Goal: Information Seeking & Learning: Understand process/instructions

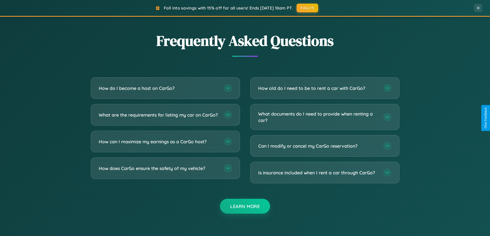
scroll to position [989, 0]
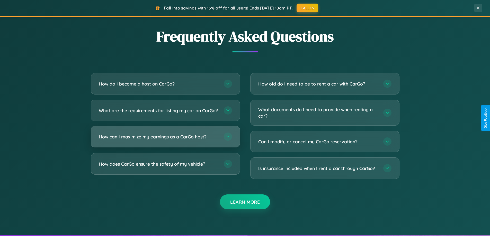
click at [165, 140] on h3 "How can I maximize my earnings as a CarGo host?" at bounding box center [159, 137] width 120 height 6
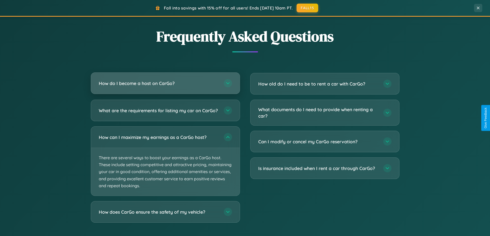
click at [165, 83] on h3 "How do I become a host on CarGo?" at bounding box center [159, 83] width 120 height 6
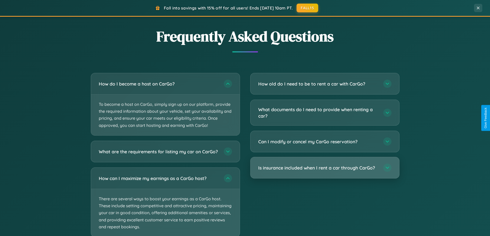
click at [324, 168] on h3 "Is insurance included when I rent a car through CarGo?" at bounding box center [318, 168] width 120 height 6
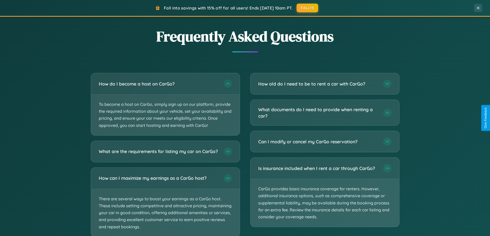
scroll to position [1021, 0]
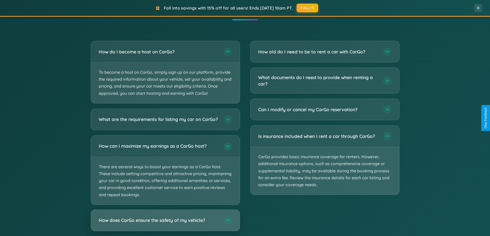
click at [165, 224] on h3 "How does CarGo ensure the safety of my vehicle?" at bounding box center [159, 220] width 120 height 6
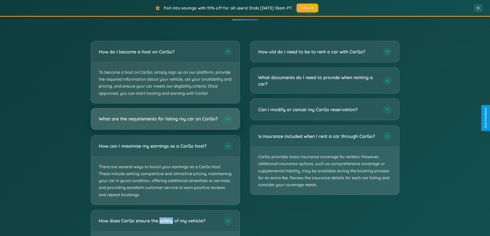
click at [165, 121] on h3 "What are the requirements for listing my car on CarGo?" at bounding box center [159, 119] width 120 height 6
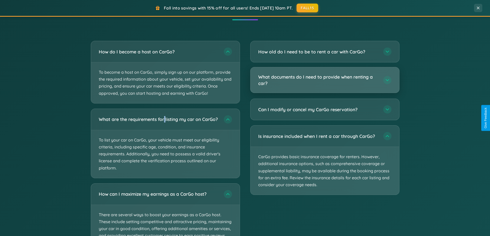
click at [324, 80] on h3 "What documents do I need to provide when renting a car?" at bounding box center [318, 80] width 120 height 13
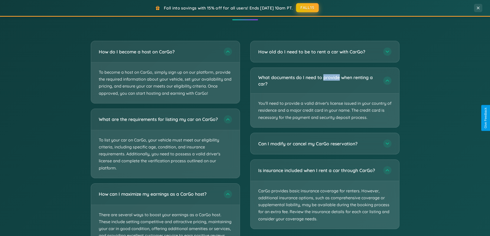
click at [307, 8] on button "FALL15" at bounding box center [307, 7] width 23 height 9
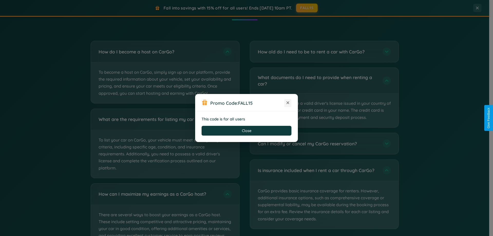
click at [288, 103] on icon at bounding box center [287, 102] width 5 height 5
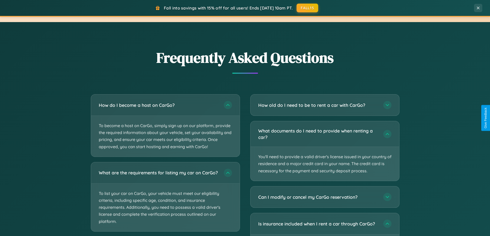
scroll to position [826, 0]
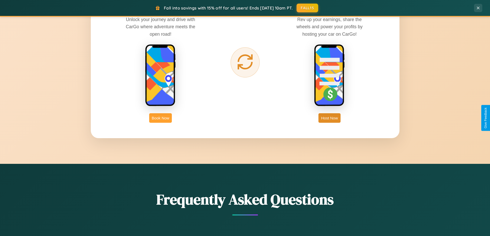
click at [160, 118] on button "Book Now" at bounding box center [160, 118] width 23 height 10
